Goal: Check status: Check status

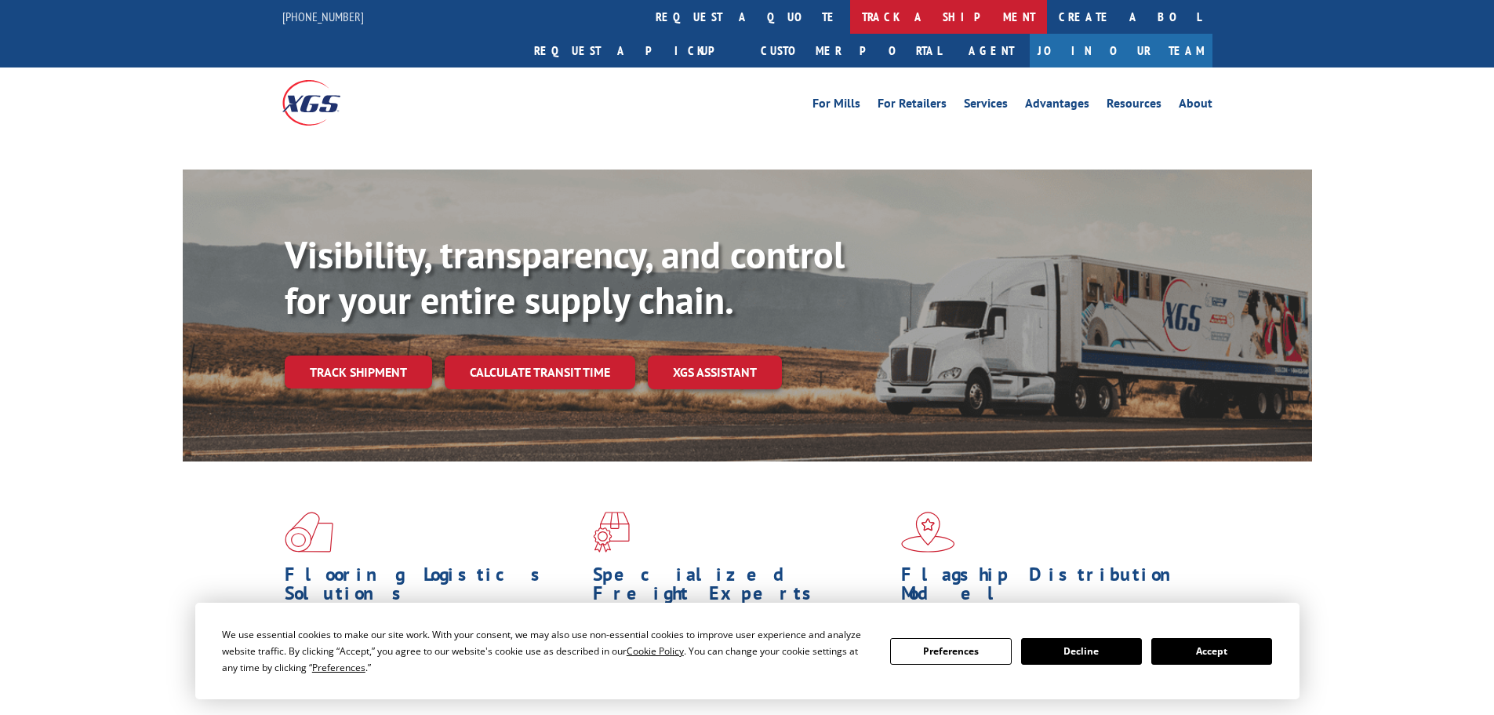
click at [850, 23] on link "track a shipment" at bounding box center [948, 17] width 197 height 34
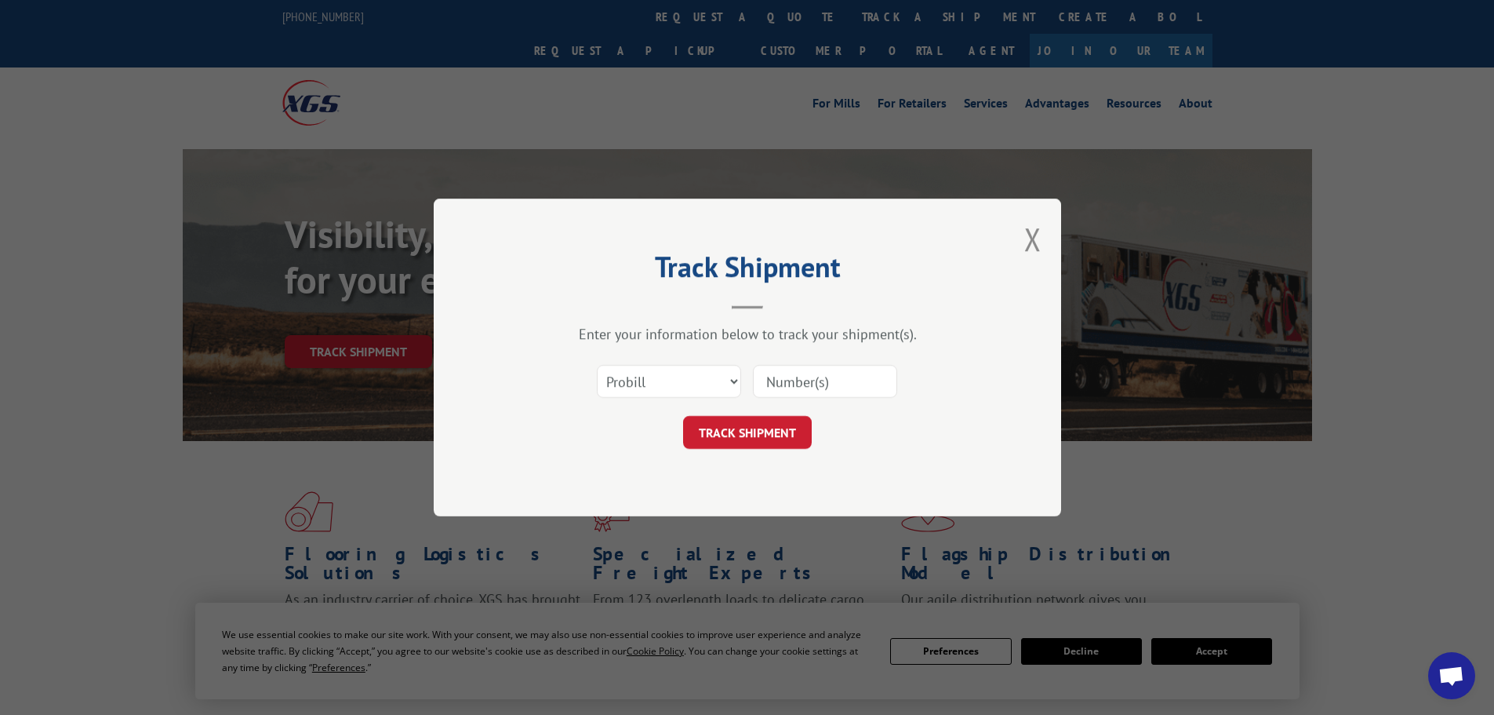
click at [686, 374] on select "Select category... Probill BOL PO" at bounding box center [669, 381] width 144 height 33
select select "po"
click at [597, 365] on select "Select category... Probill BOL PO" at bounding box center [669, 381] width 144 height 33
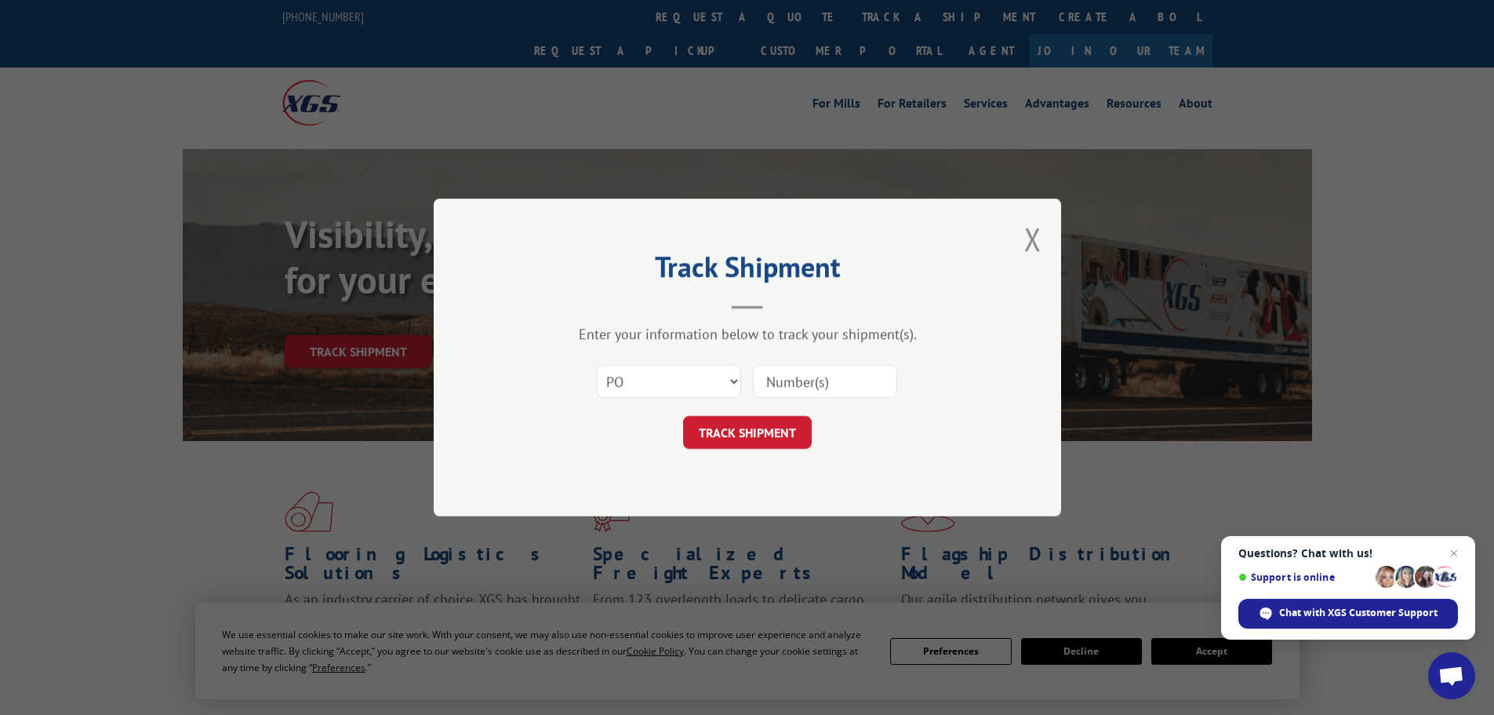
paste input "53548163"
type input "53548163"
click at [781, 433] on button "TRACK SHIPMENT" at bounding box center [747, 432] width 129 height 33
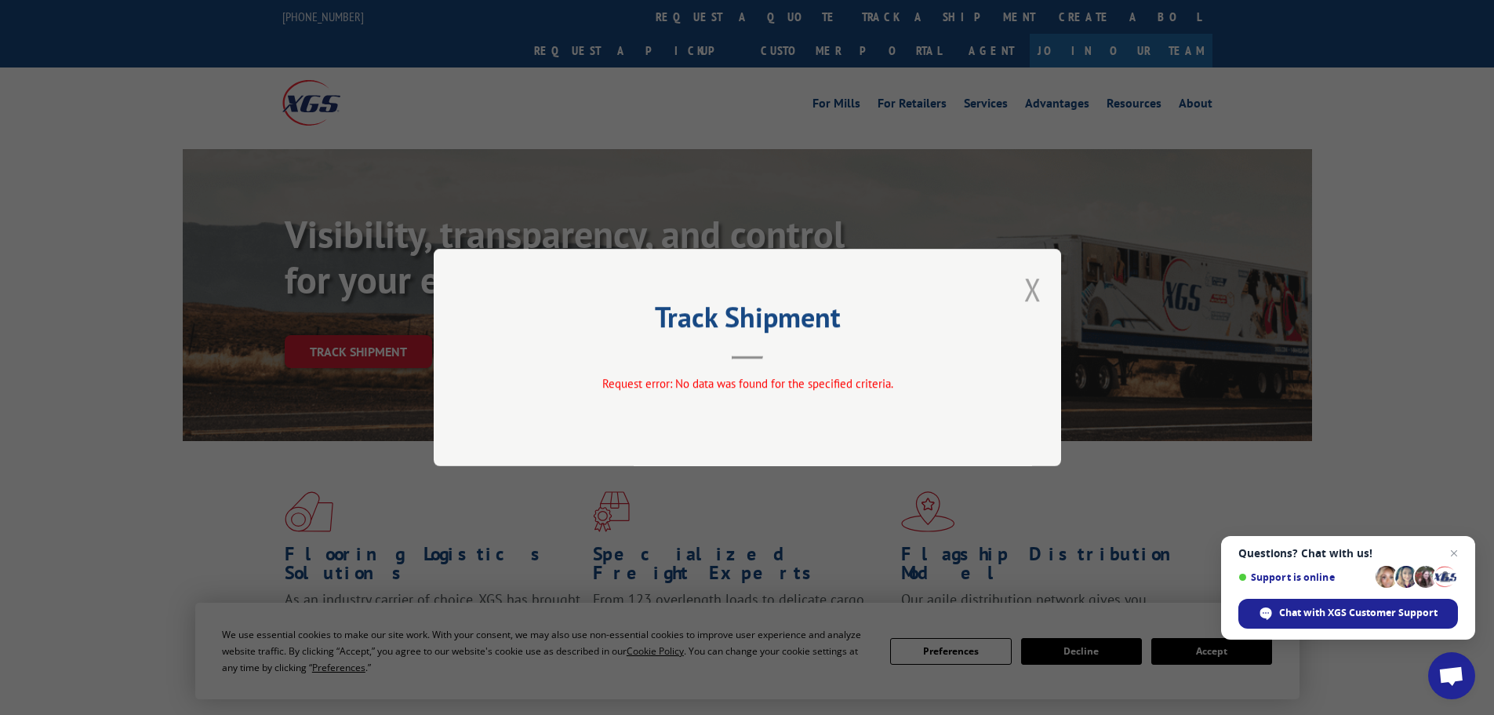
click at [1038, 293] on button "Close modal" at bounding box center [1032, 289] width 17 height 42
